Goal: Task Accomplishment & Management: Complete application form

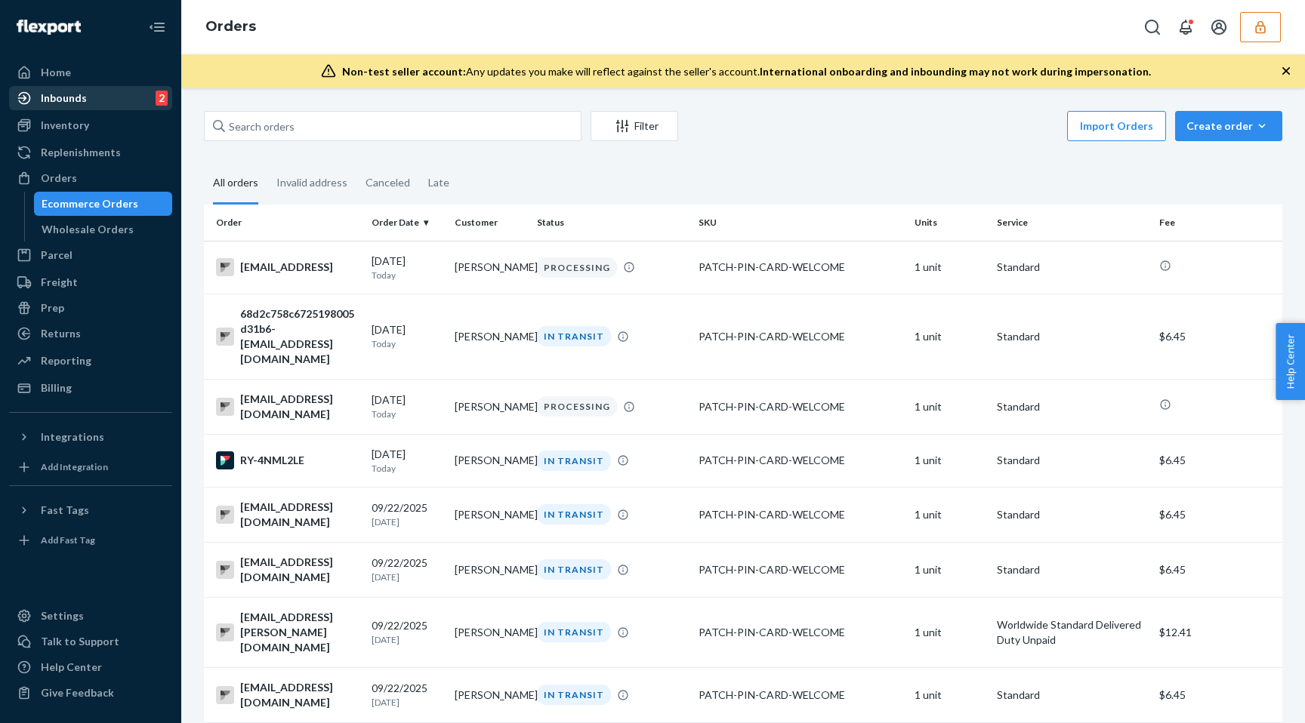
click at [100, 100] on div "Inbounds 2" at bounding box center [91, 98] width 160 height 21
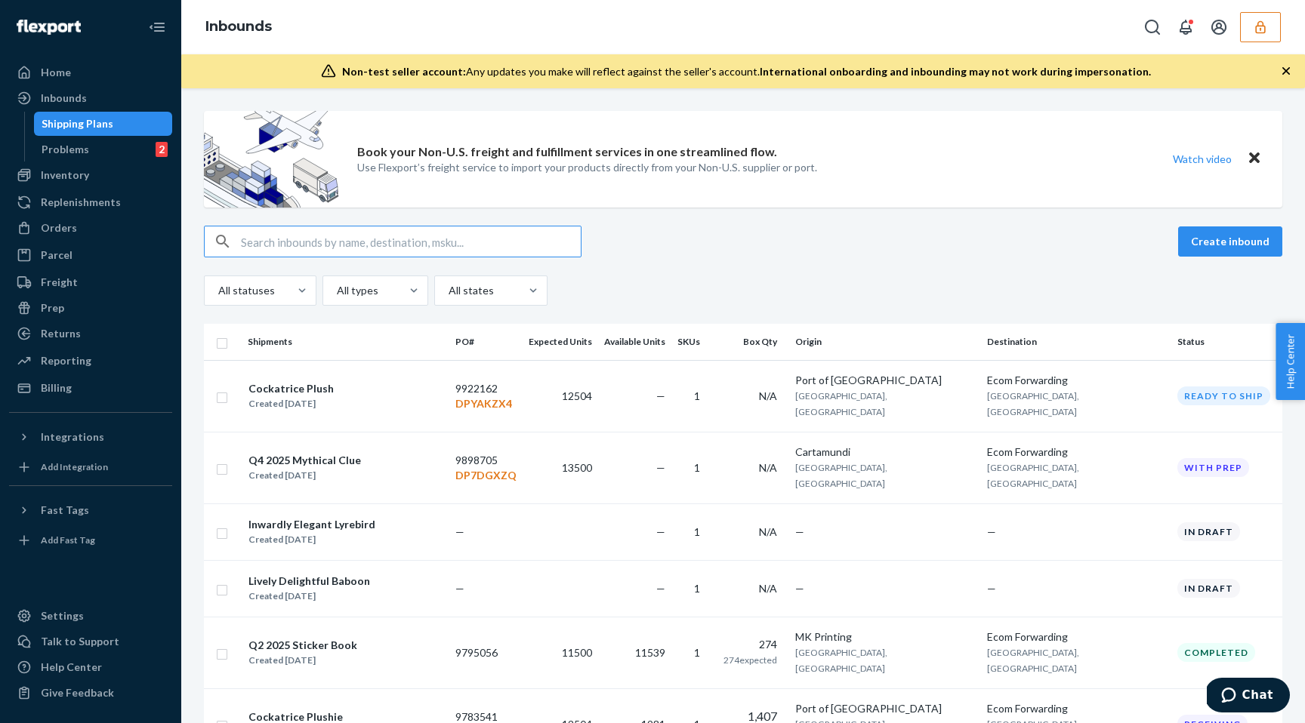
click at [1248, 40] on button "button" at bounding box center [1260, 27] width 41 height 30
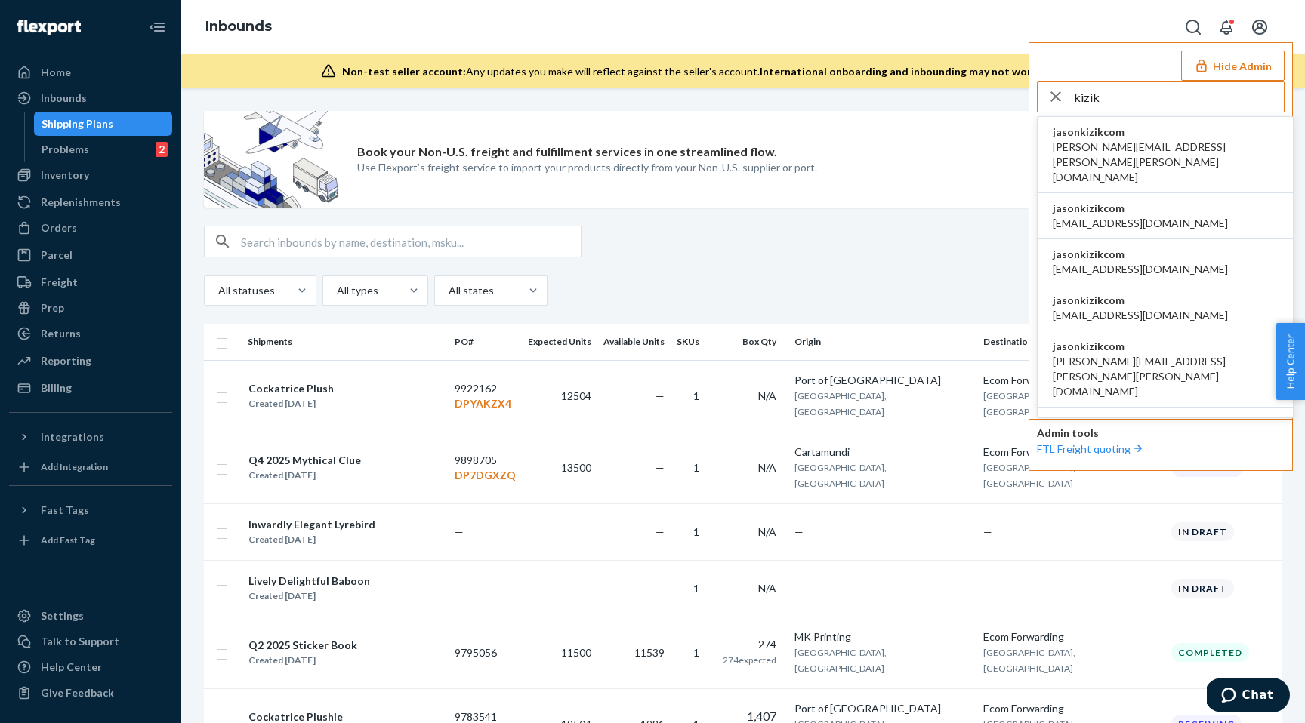
type input "kizik"
click at [1164, 131] on span "jasonkizikcom" at bounding box center [1165, 132] width 225 height 15
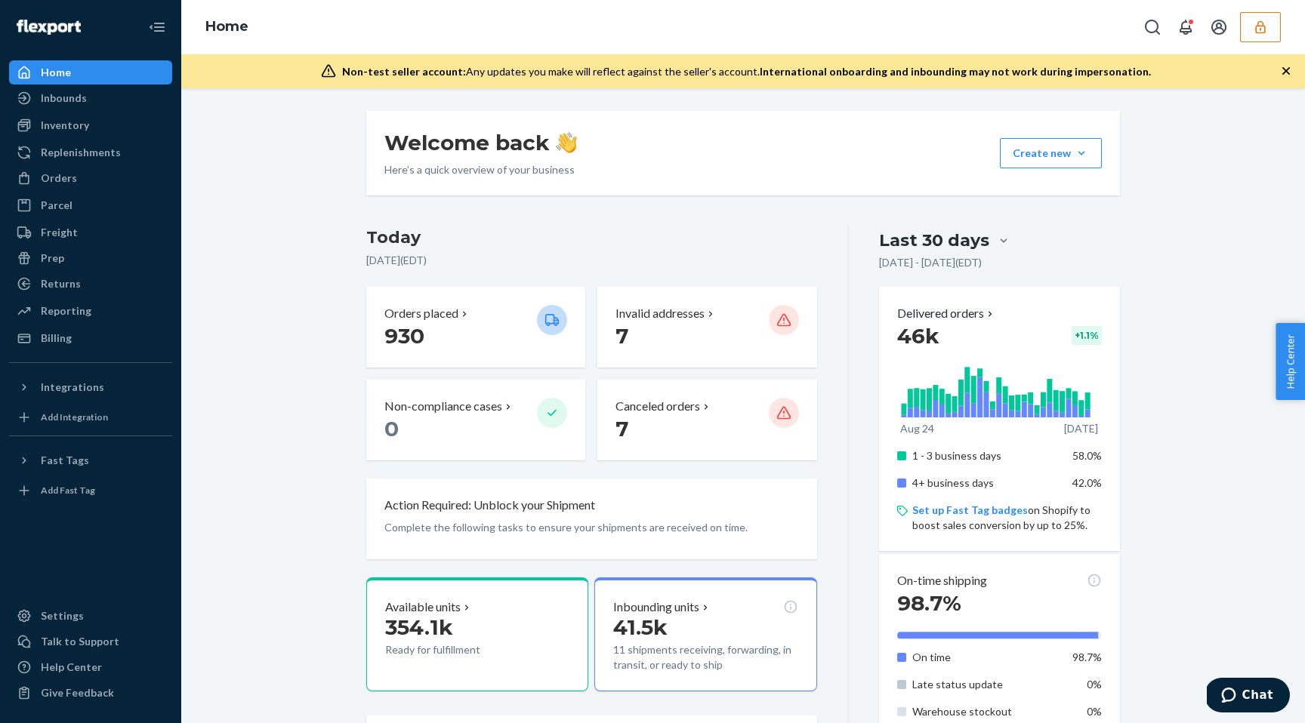
click at [1262, 42] on div "Home" at bounding box center [743, 27] width 1124 height 54
click at [1259, 29] on icon "button" at bounding box center [1260, 26] width 10 height 13
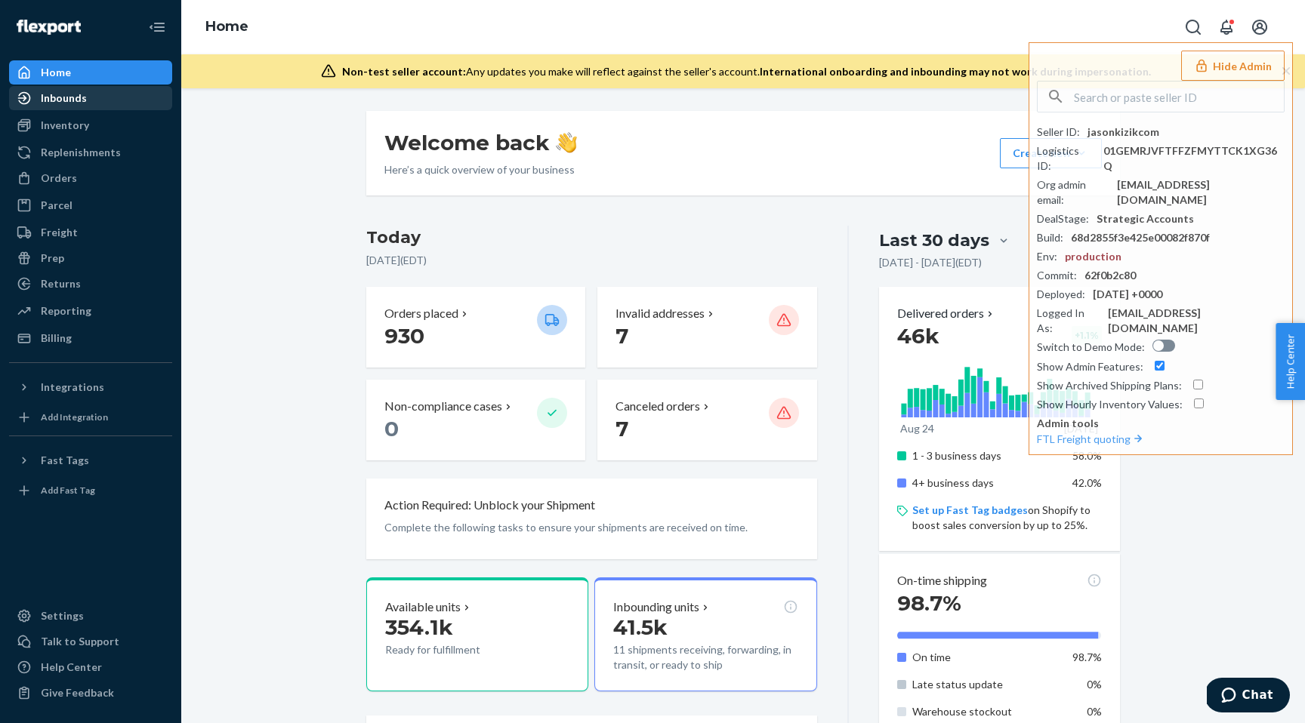
click at [59, 97] on div "Inbounds" at bounding box center [64, 98] width 46 height 15
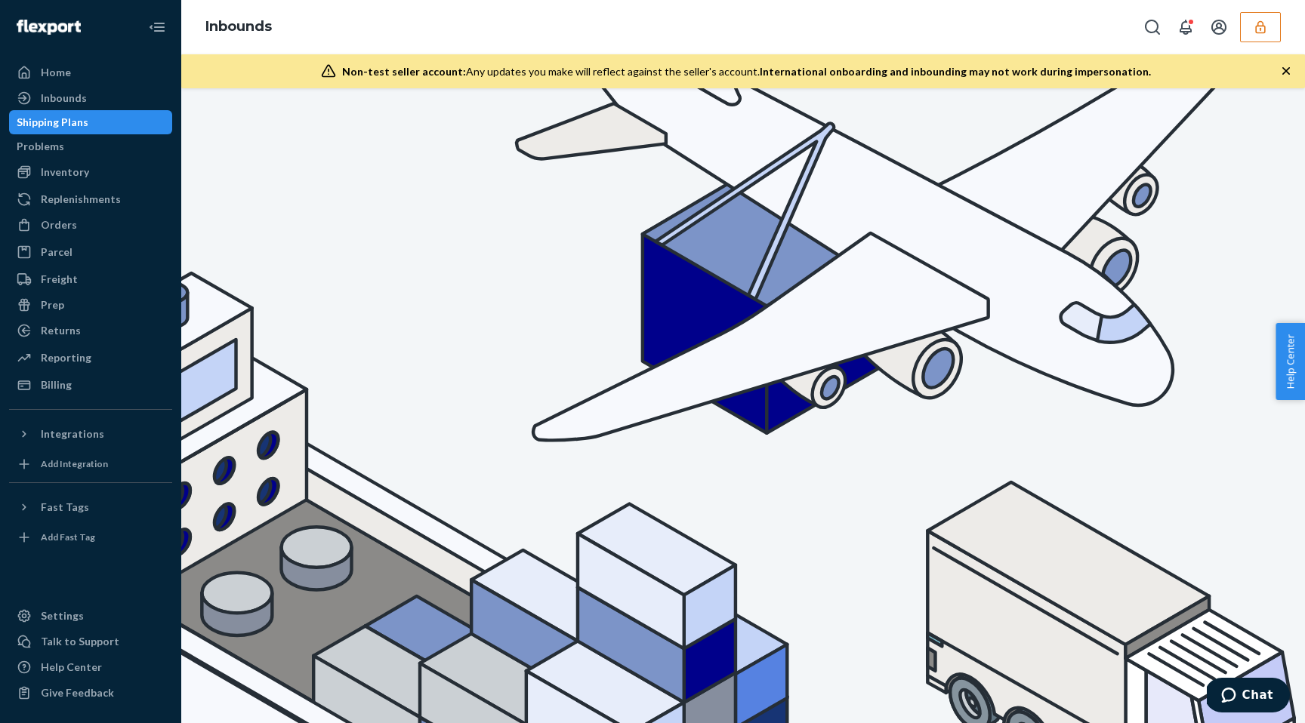
type input "9928507"
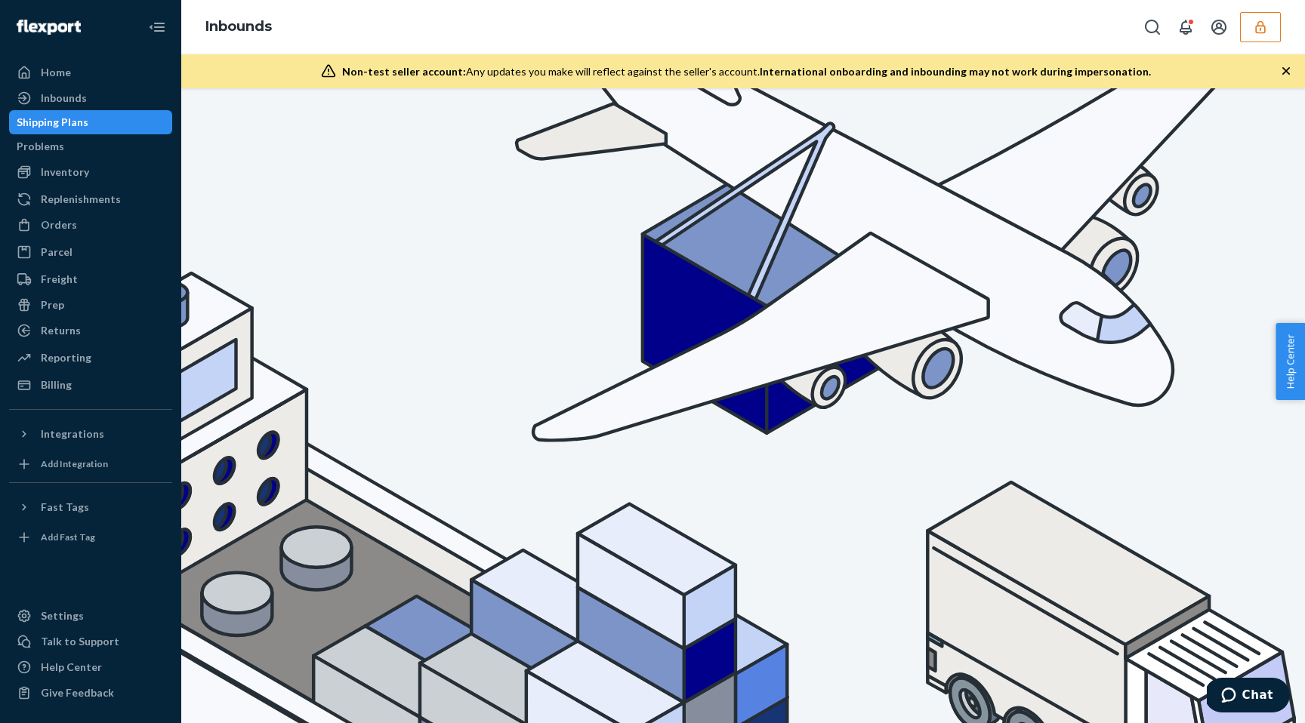
checkbox input "true"
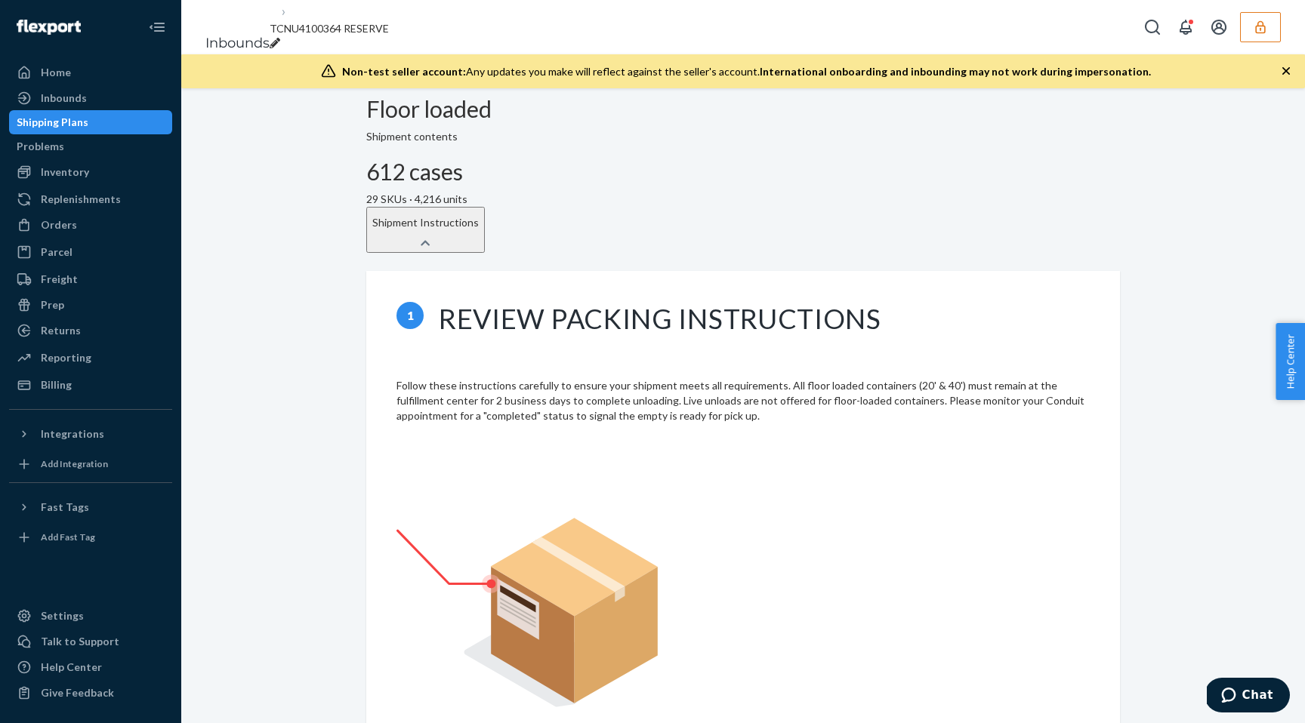
scroll to position [362, 0]
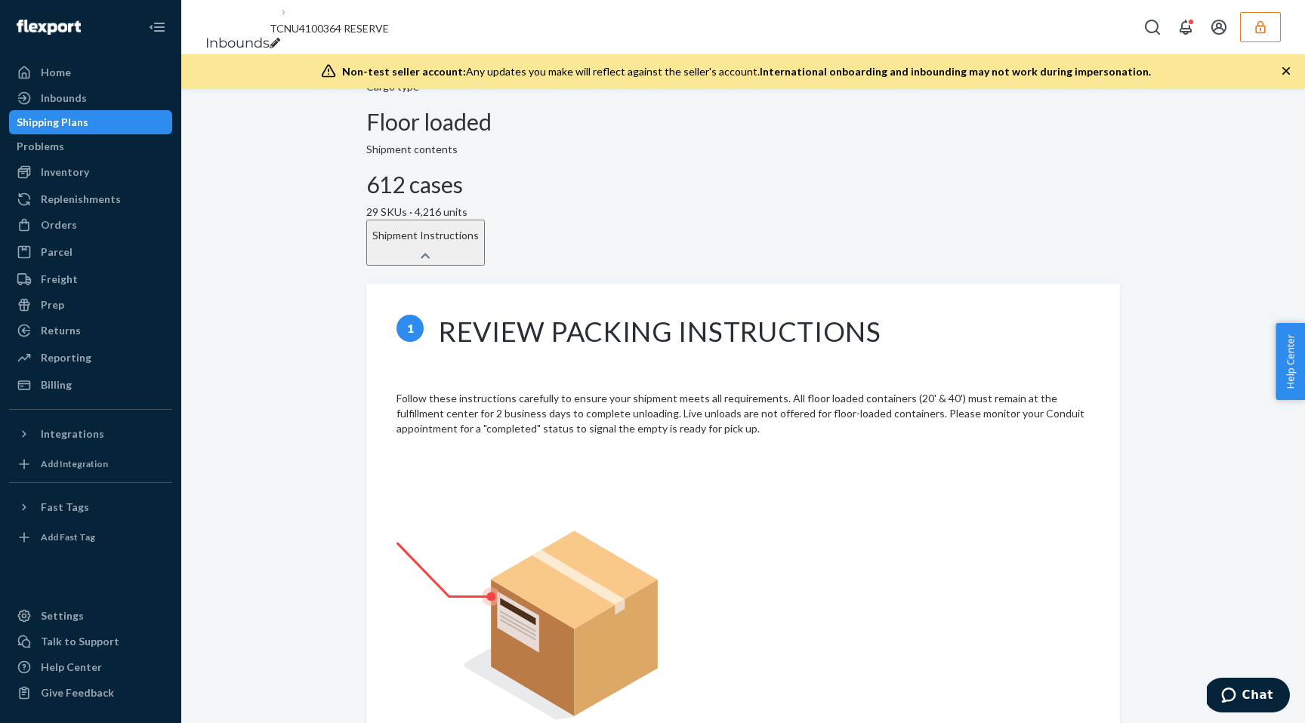
click at [430, 251] on icon at bounding box center [425, 256] width 9 height 11
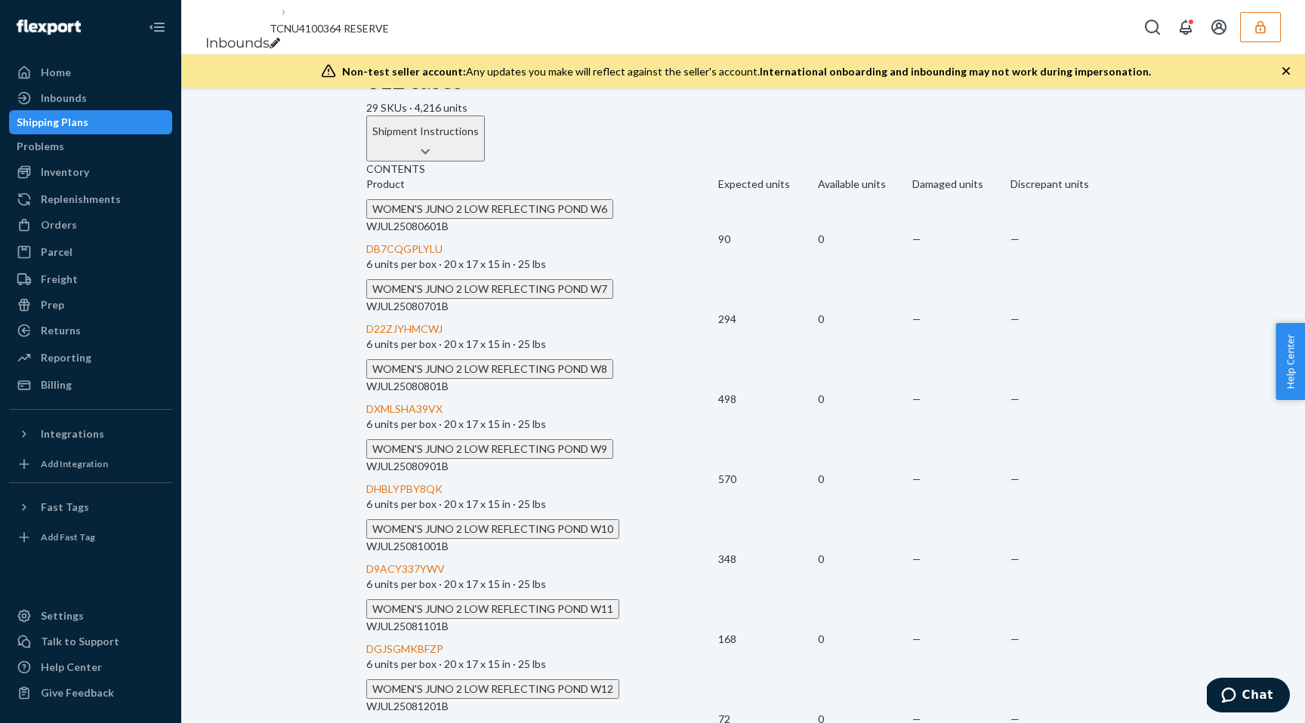
scroll to position [464, 0]
click at [458, 259] on div "DB7CQGPLYLU" at bounding box center [542, 251] width 352 height 15
copy div "DB7CQGPLYLU"
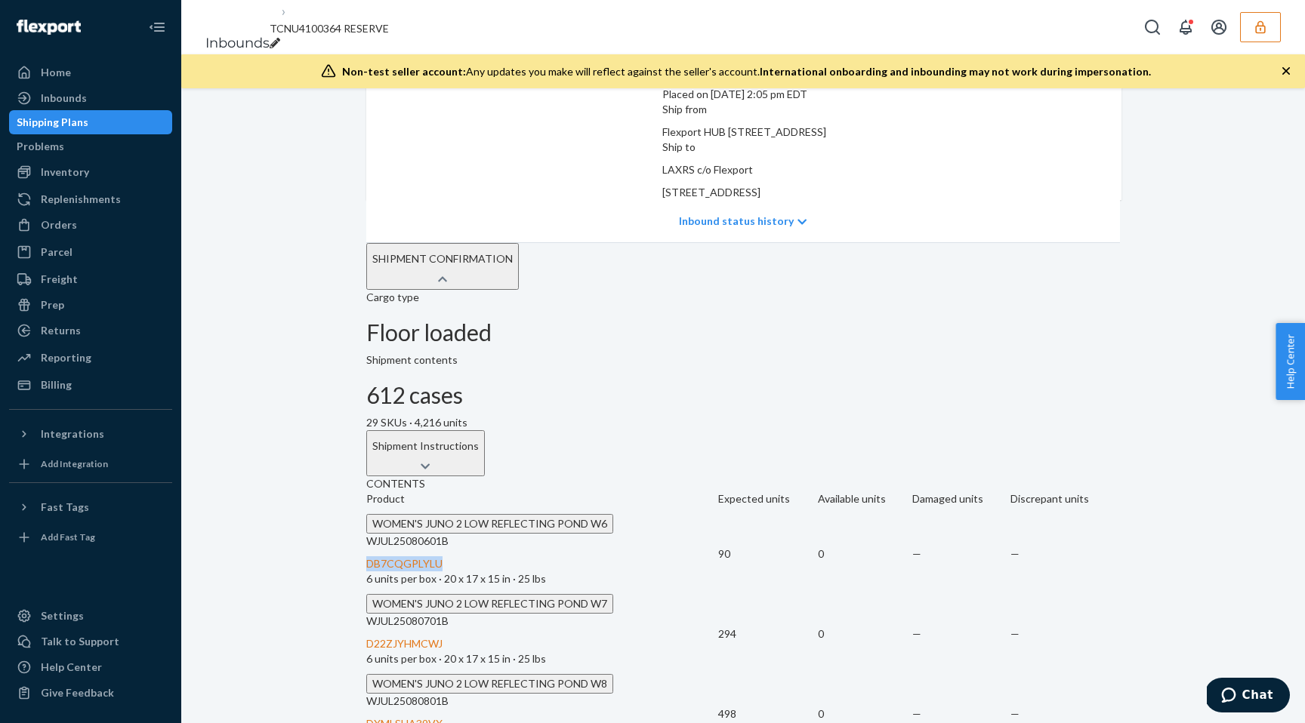
scroll to position [0, 0]
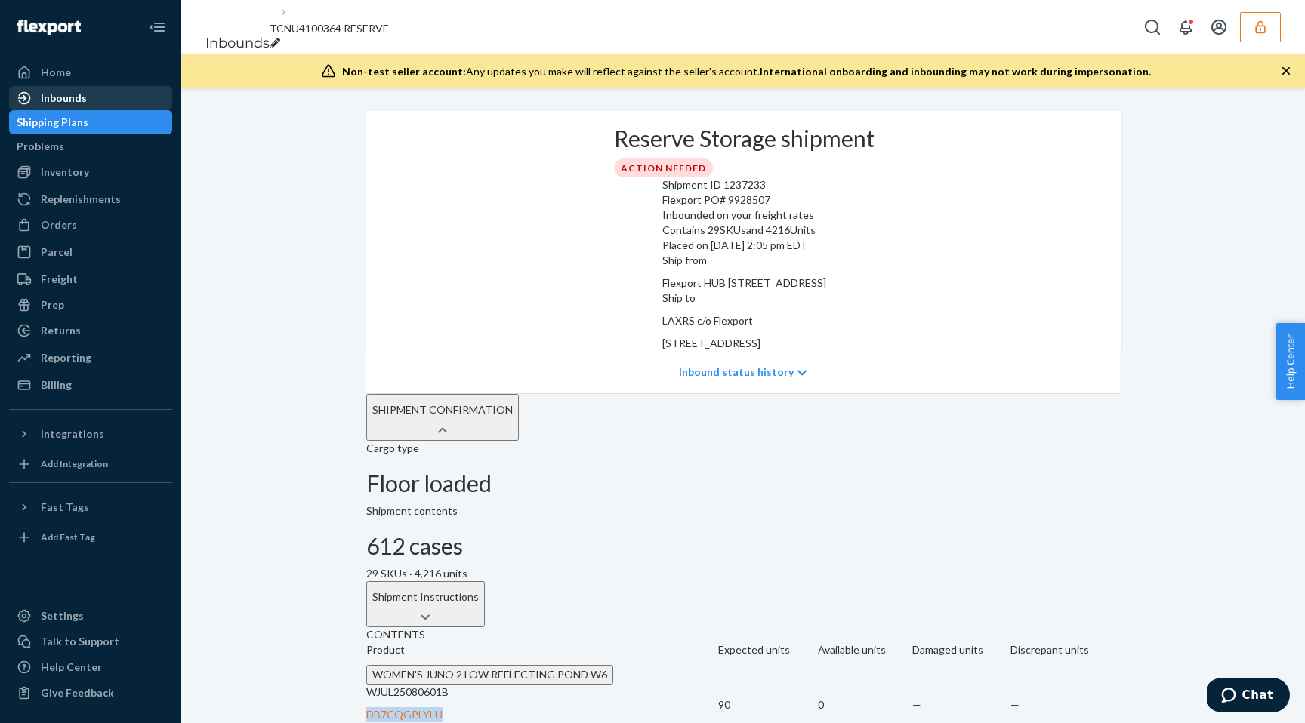
click at [85, 107] on div "Inbounds" at bounding box center [91, 98] width 160 height 21
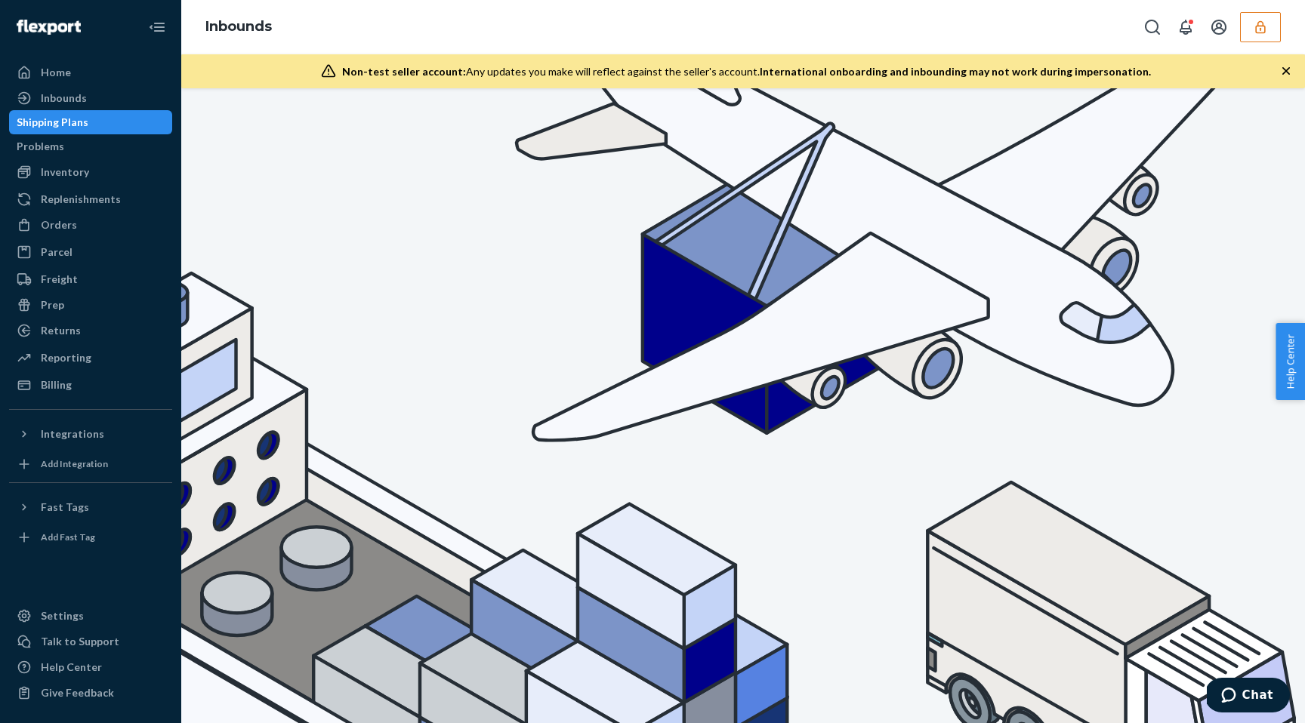
type input "DB7CQGPLYLU"
paste input "9928507"
type input "9928507"
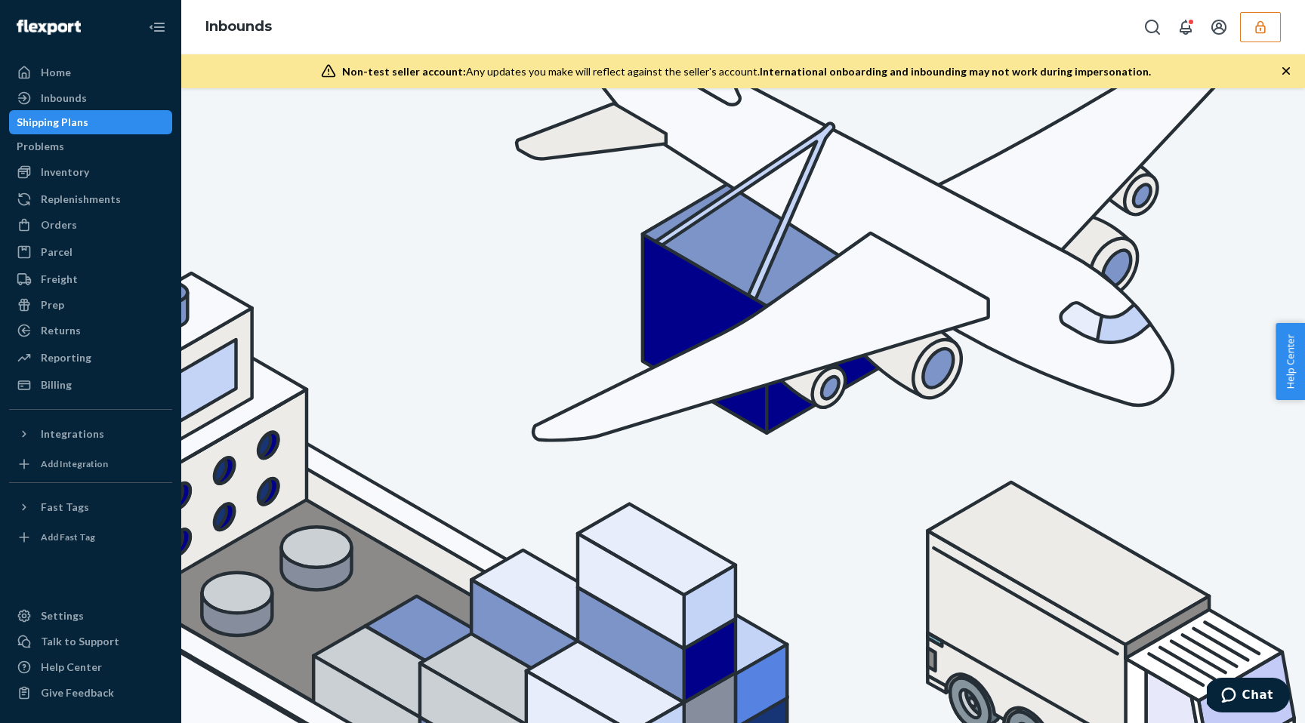
checkbox input "true"
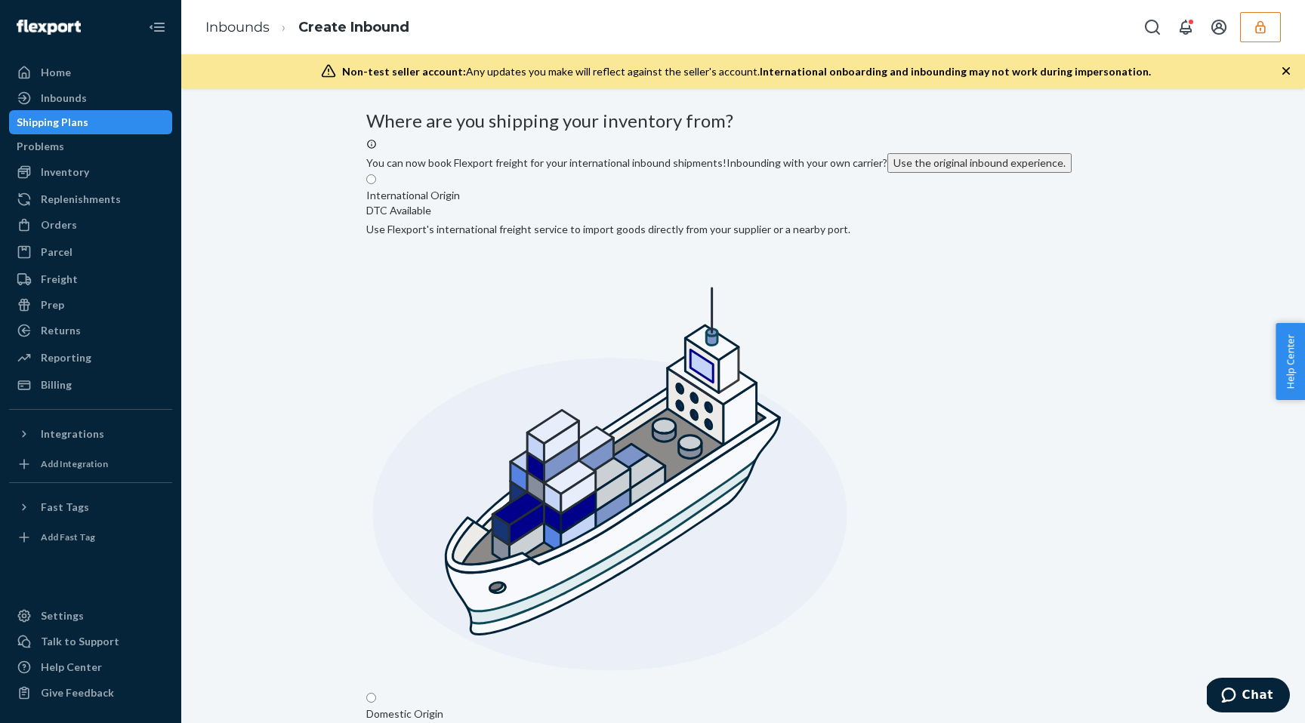
click at [376, 693] on input "Domestic Origin Use Flexport’s extensive US trucking network or your own carrie…" at bounding box center [371, 698] width 10 height 10
radio input "true"
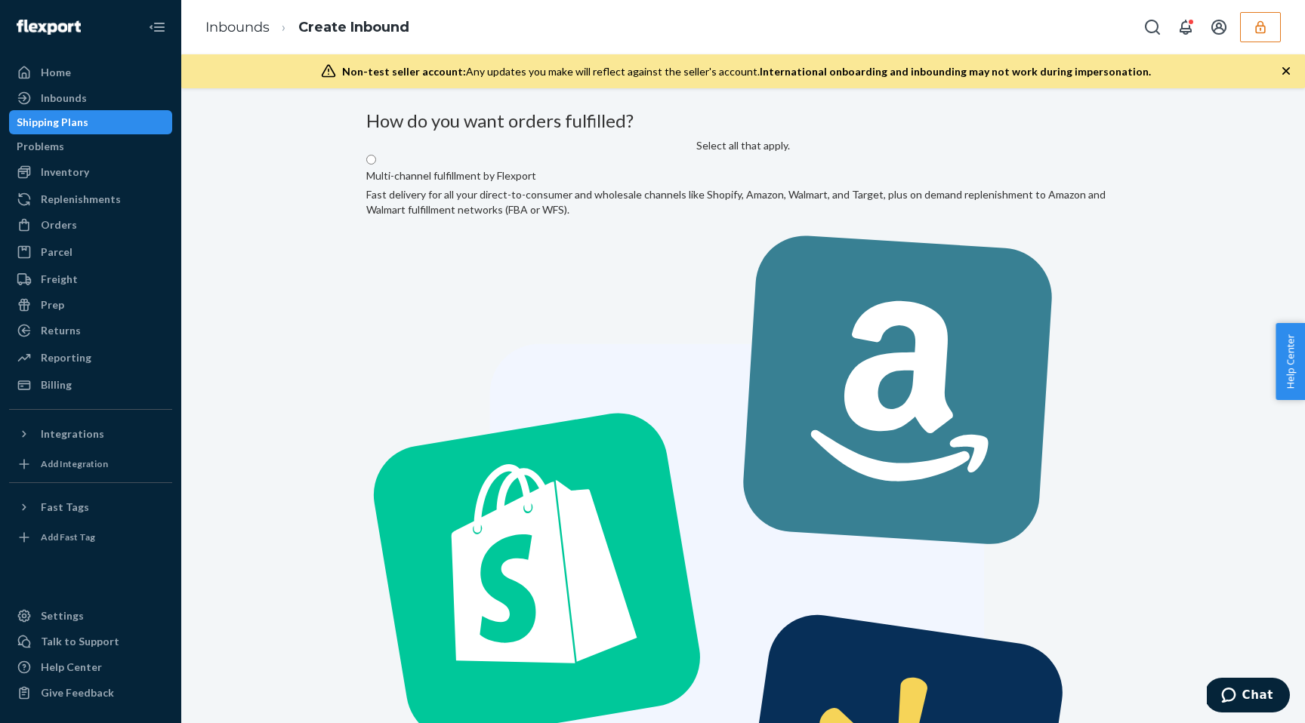
click at [486, 270] on label "Multi-channel fulfillment by Flexport Fast delivery for all your direct-to-cons…" at bounding box center [743, 564] width 754 height 822
click at [376, 165] on input "Multi-channel fulfillment by Flexport Fast delivery for all your direct-to-cons…" at bounding box center [371, 160] width 10 height 10
radio input "true"
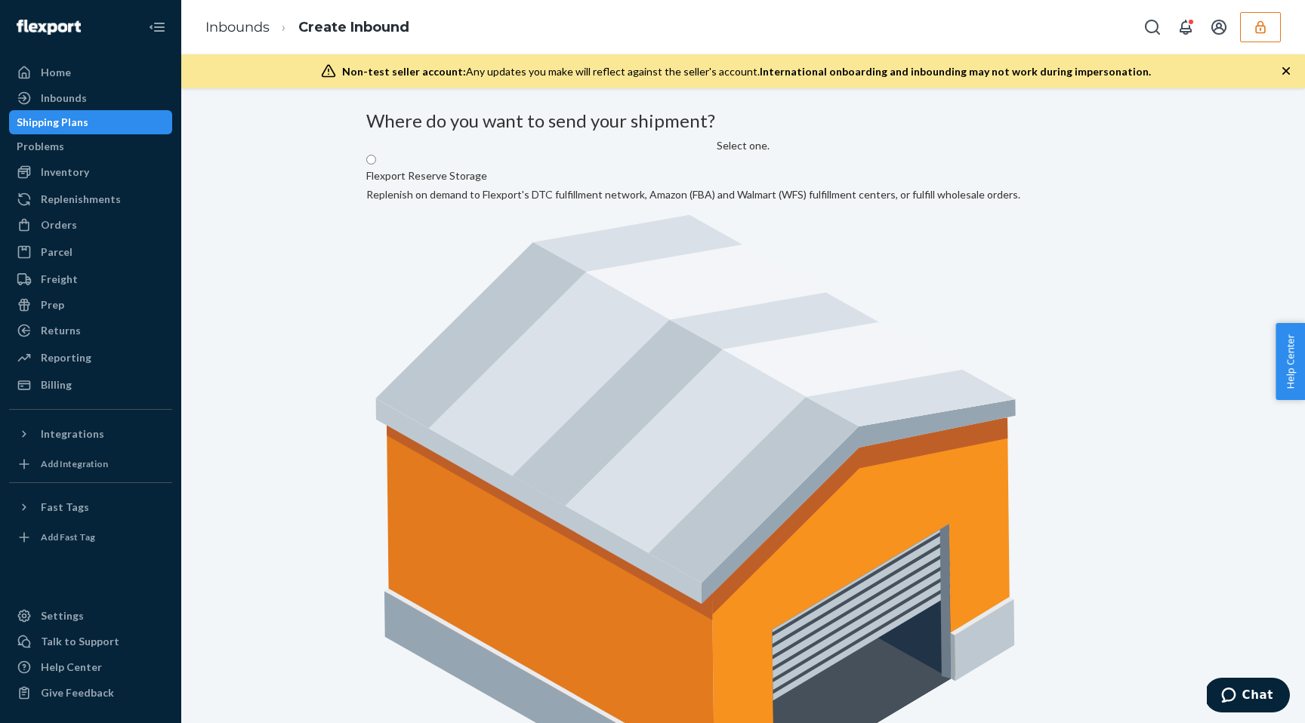
radio input "true"
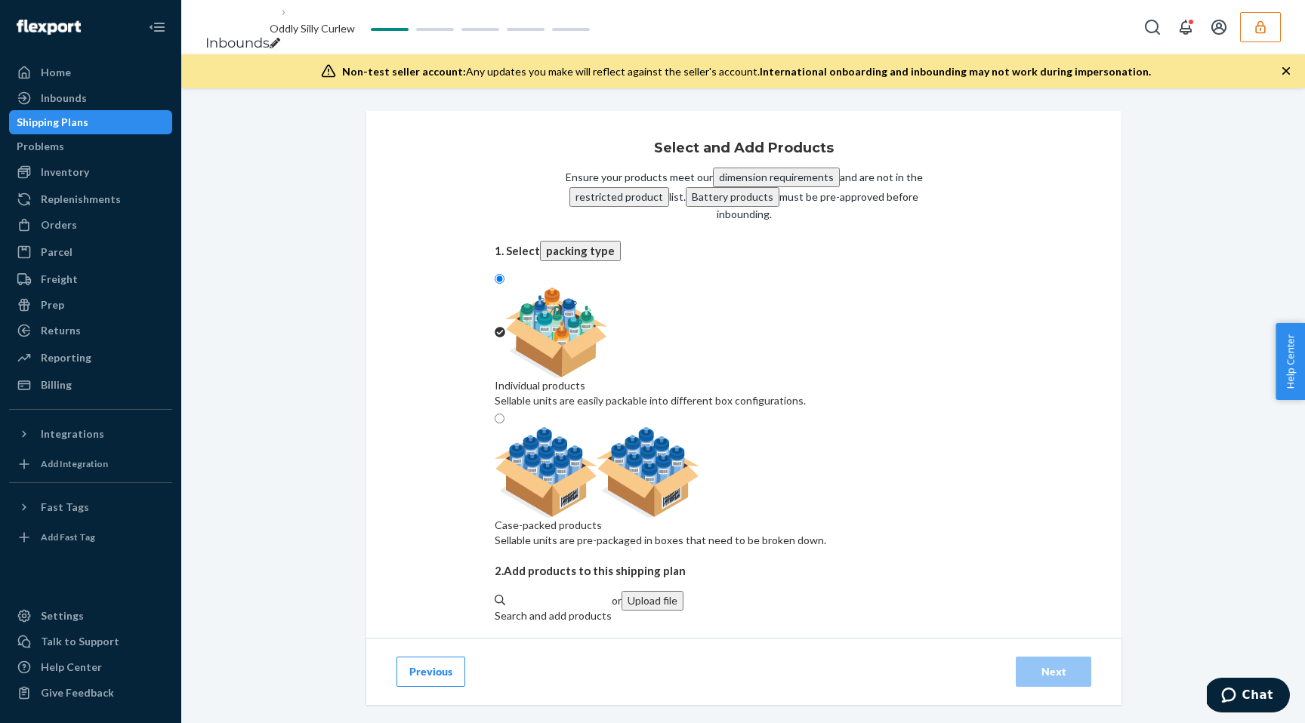
click at [683, 591] on button "Upload file" at bounding box center [652, 601] width 62 height 20
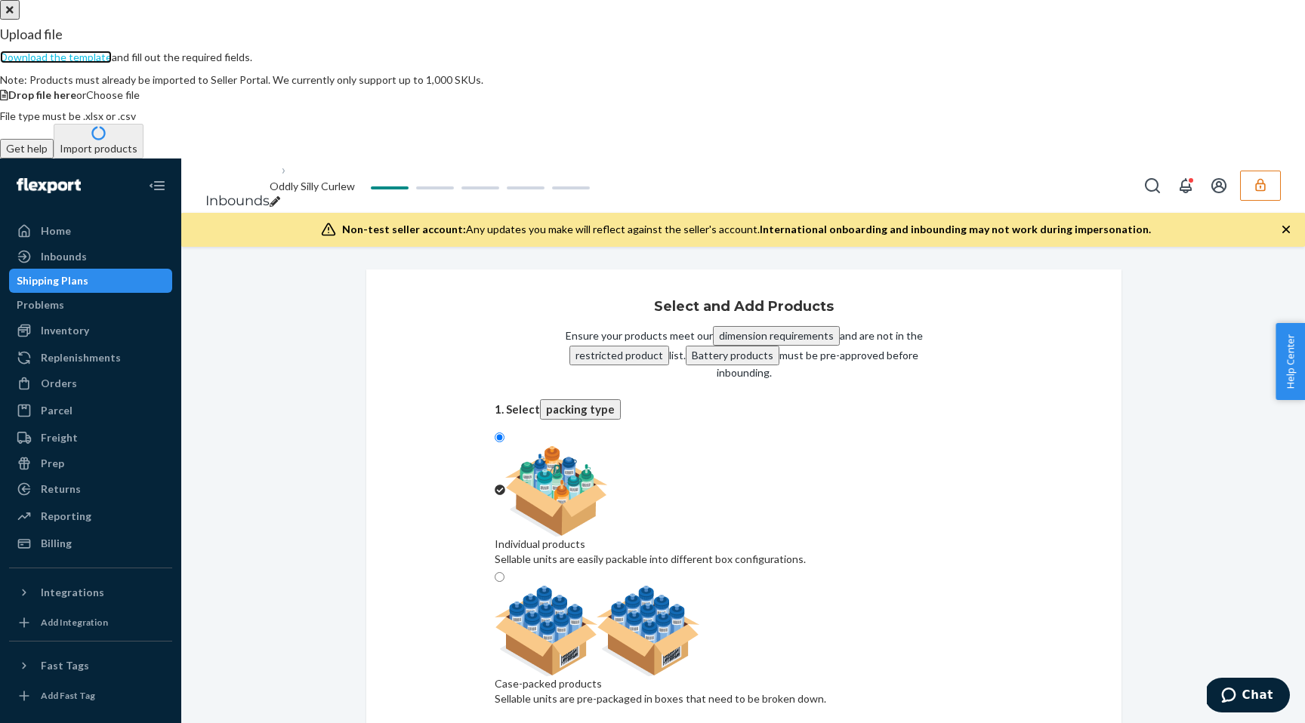
click at [112, 63] on link "Download the template" at bounding box center [56, 57] width 112 height 13
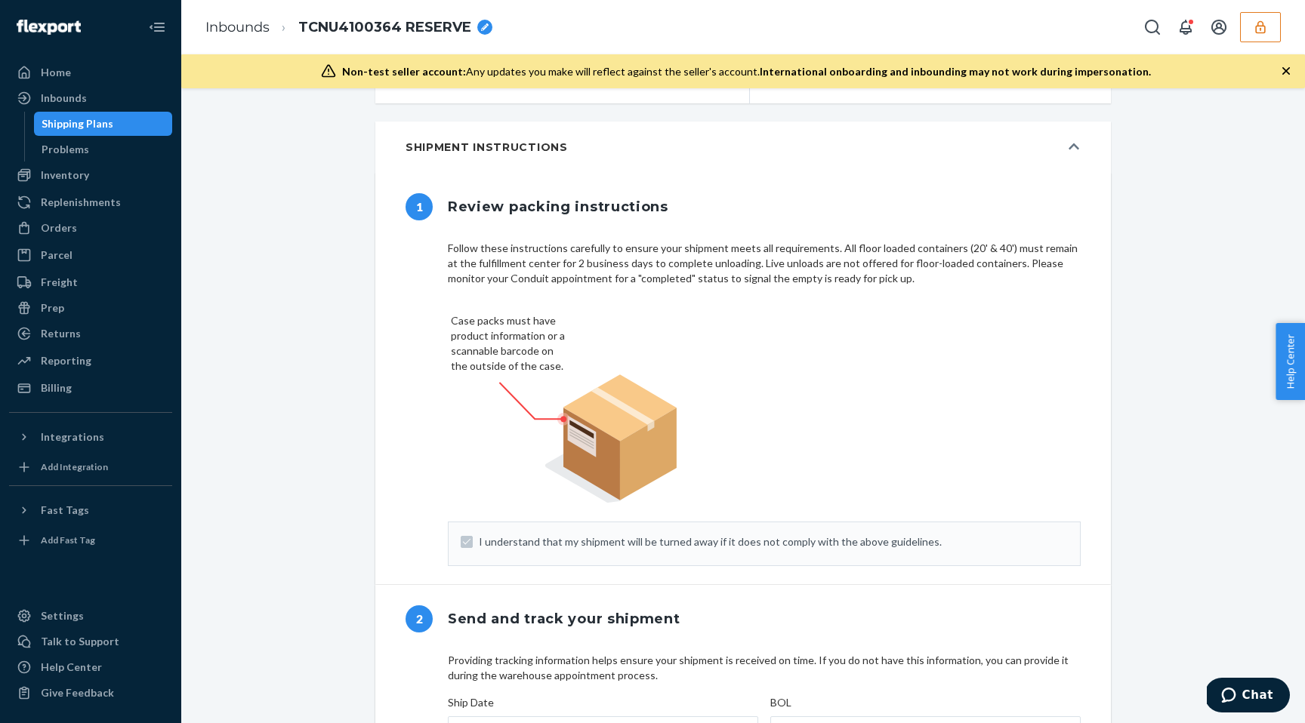
scroll to position [445, 0]
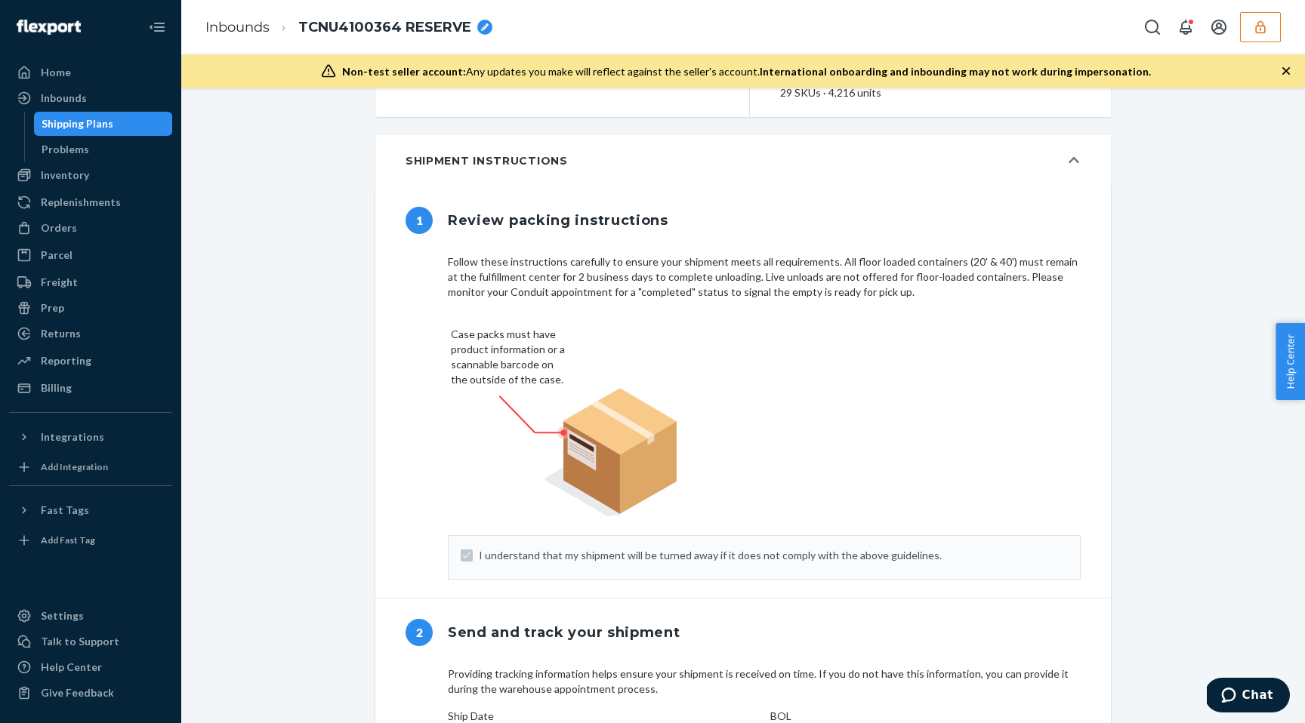
click at [1073, 168] on button "Shipment Instructions" at bounding box center [742, 160] width 735 height 51
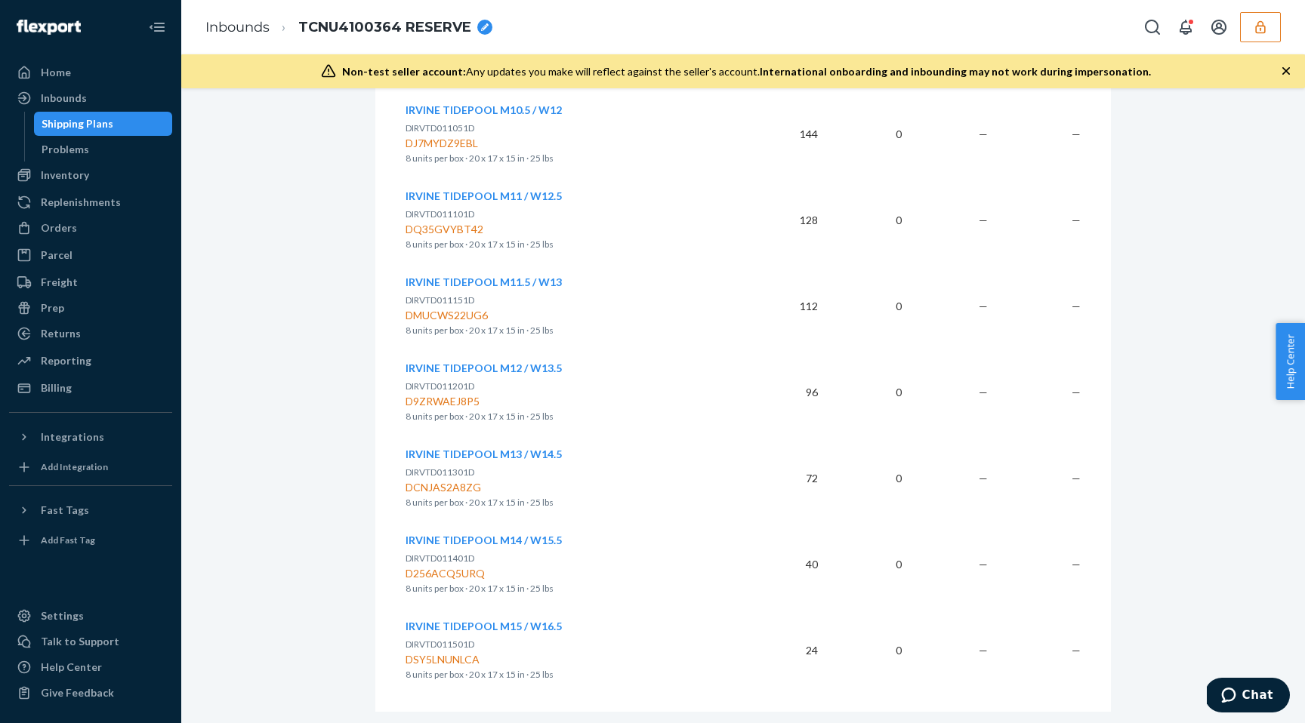
scroll to position [2591, 0]
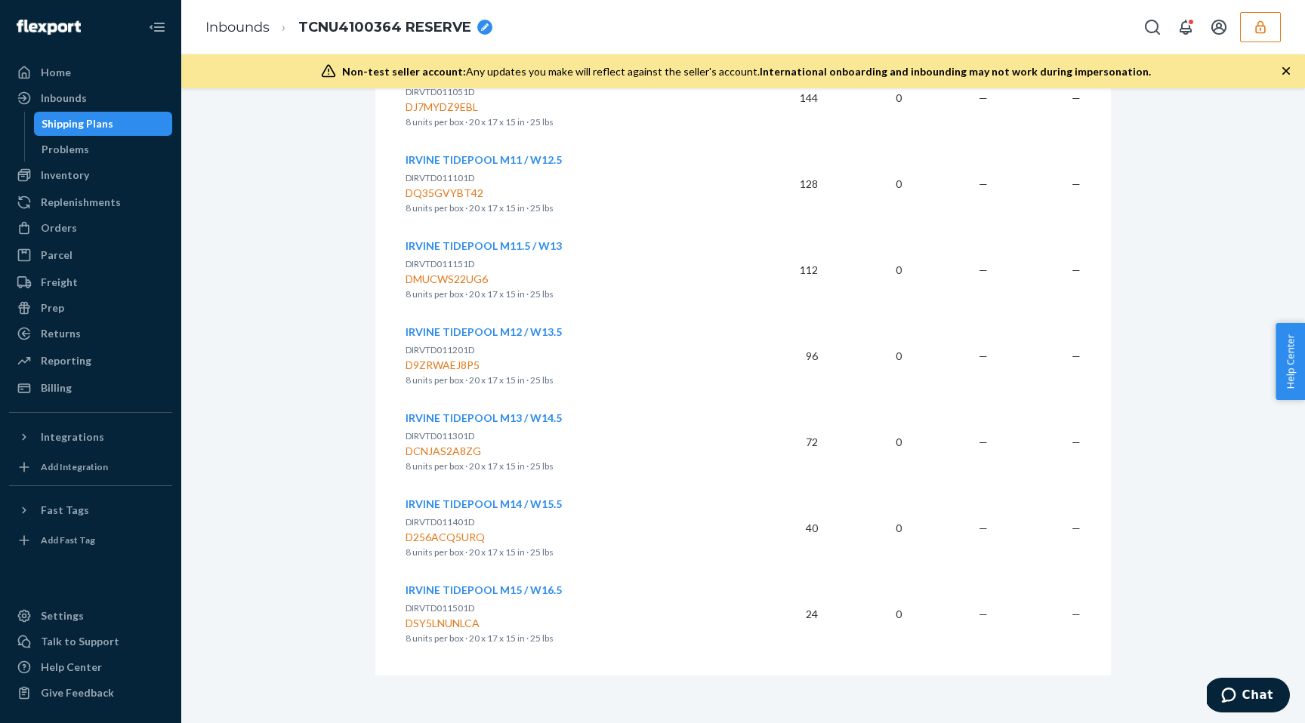
drag, startPoint x: 402, startPoint y: 160, endPoint x: 1049, endPoint y: 723, distance: 856.9
click at [1049, 723] on div "Reserve Storage shipment Action Needed Shipment ID 1237233 Flexport PO# 9928507…" at bounding box center [743, 405] width 1124 height 635
